Goal: Task Accomplishment & Management: Manage account settings

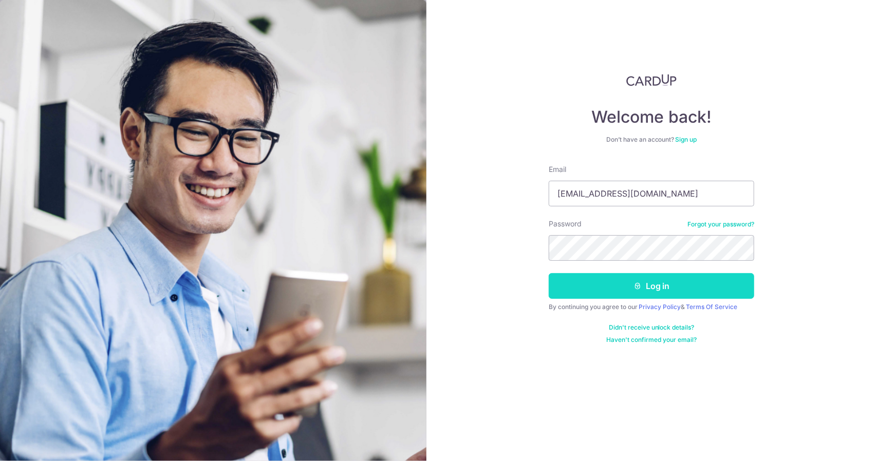
click at [632, 276] on button "Log in" at bounding box center [650, 286] width 205 height 26
